Goal: Communication & Community: Answer question/provide support

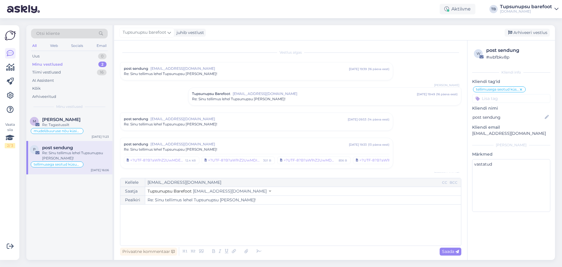
scroll to position [355, 0]
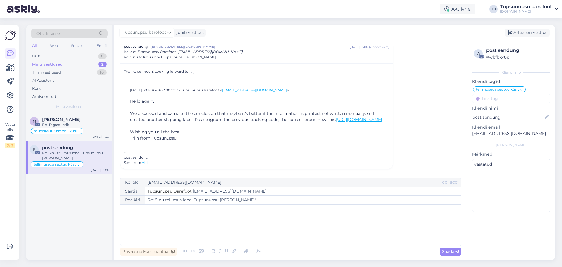
click at [50, 66] on div "Minu vestlused" at bounding box center [47, 64] width 30 height 6
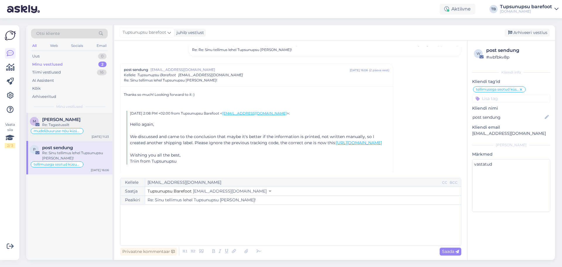
click at [86, 123] on div "Re: Tagastussilt" at bounding box center [75, 124] width 67 height 5
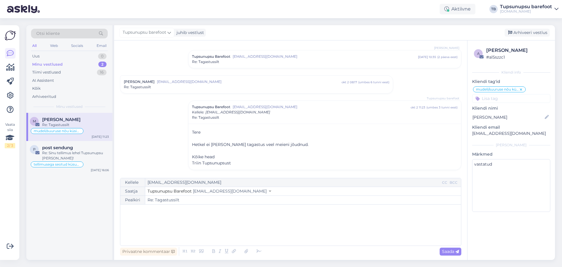
scroll to position [51, 0]
click at [43, 57] on div "Uus 0" at bounding box center [69, 56] width 77 height 8
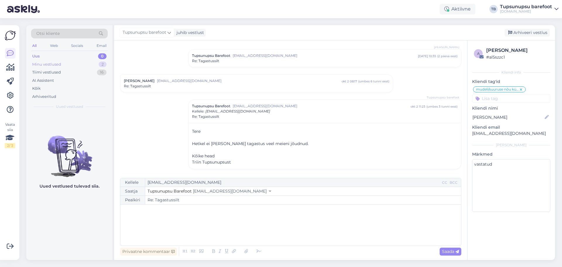
click at [46, 64] on div "Minu vestlused" at bounding box center [46, 64] width 29 height 6
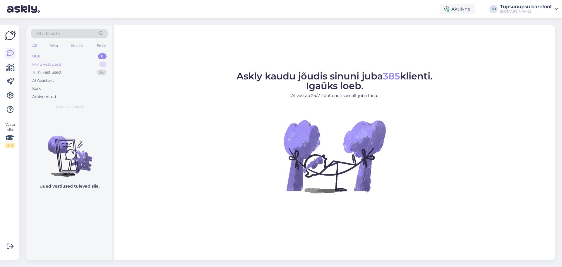
click at [62, 61] on div "Minu vestlused 1" at bounding box center [69, 64] width 77 height 8
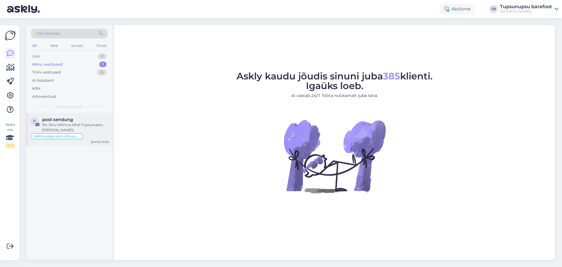
click at [75, 118] on div "post sendung" at bounding box center [75, 119] width 67 height 5
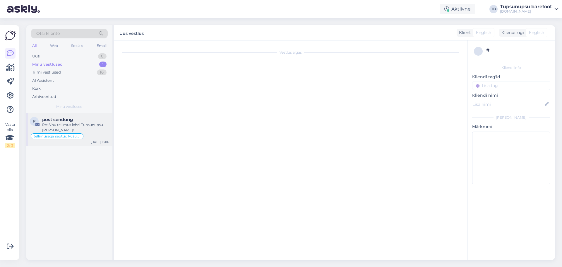
type textarea "vastatud"
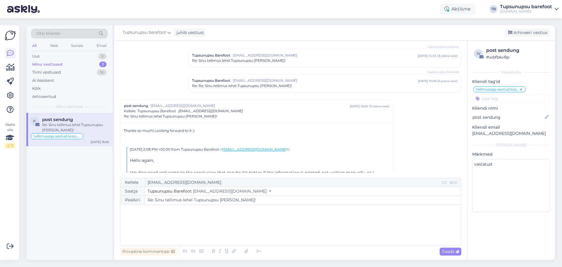
scroll to position [268, 0]
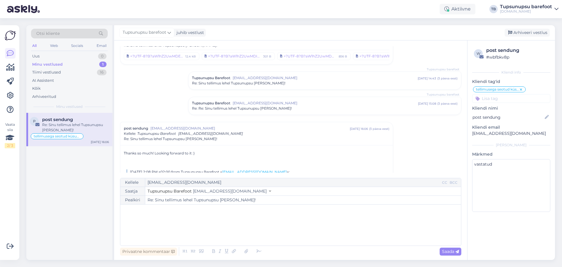
click at [56, 68] on div "Minu vestlused 1" at bounding box center [69, 64] width 77 height 8
click at [56, 72] on div "Tiimi vestlused" at bounding box center [46, 72] width 29 height 6
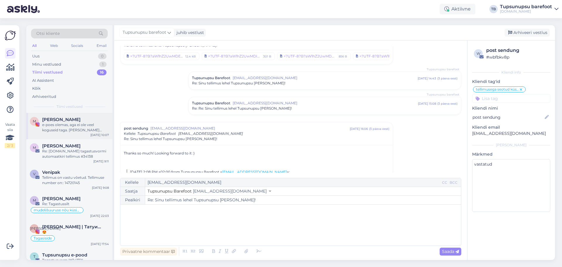
click at [66, 129] on div "e-poes olemas, aga ei ole veel koguseid taga. [PERSON_NAME] loodetavasti saavad…" at bounding box center [75, 127] width 67 height 11
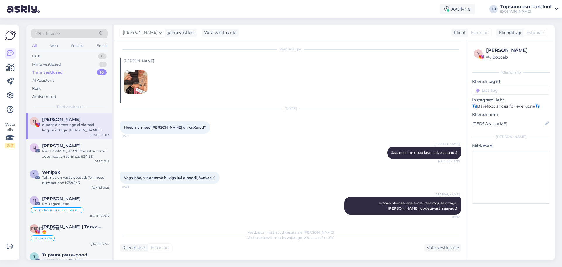
click at [48, 70] on div "Tiimi vestlused" at bounding box center [47, 72] width 30 height 6
click at [44, 66] on div "Minu vestlused" at bounding box center [46, 64] width 29 height 6
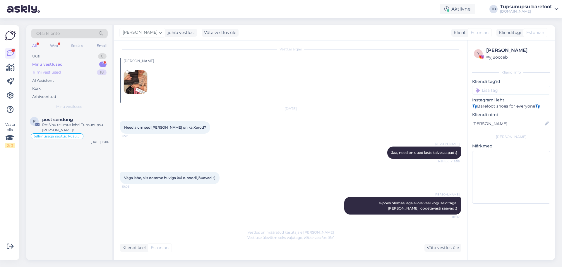
click at [52, 72] on div "Tiimi vestlused" at bounding box center [46, 72] width 29 height 6
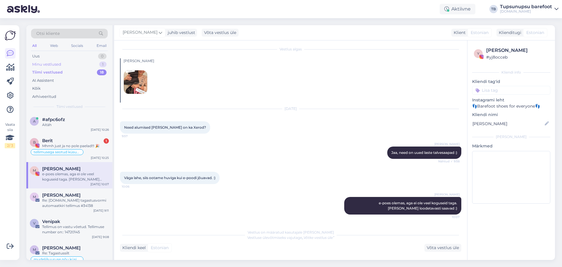
click at [52, 63] on div "Minu vestlused" at bounding box center [46, 64] width 29 height 6
